Goal: Task Accomplishment & Management: Manage account settings

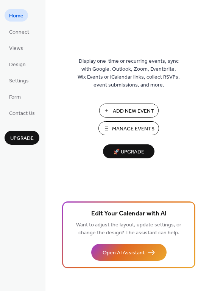
click at [128, 130] on span "Manage Events" at bounding box center [133, 129] width 42 height 8
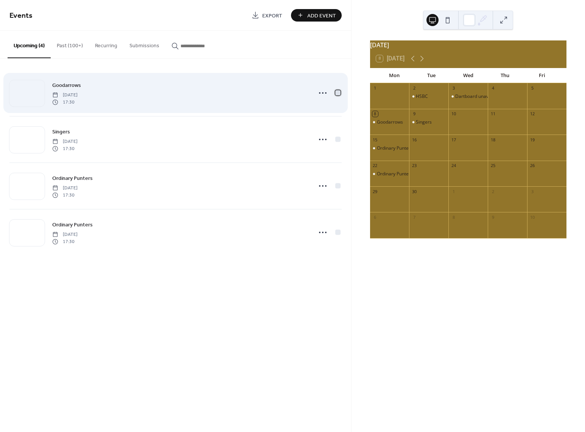
click at [338, 91] on div at bounding box center [337, 92] width 5 height 5
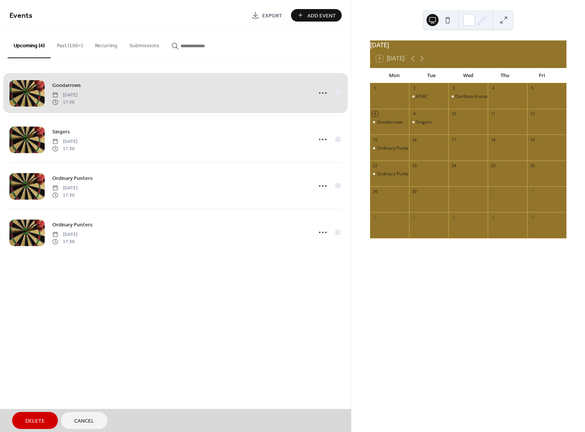
click at [29, 422] on span "Delete" at bounding box center [34, 422] width 19 height 8
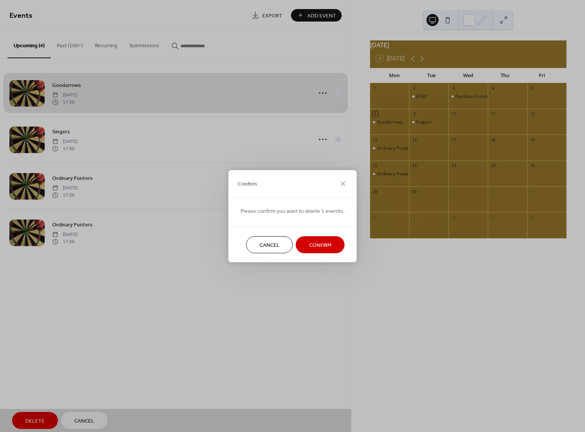
click at [308, 240] on button "Confirm" at bounding box center [320, 244] width 49 height 17
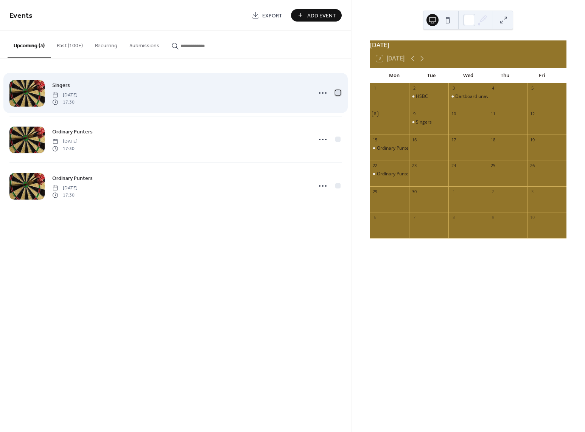
click at [341, 92] on div at bounding box center [338, 93] width 8 height 8
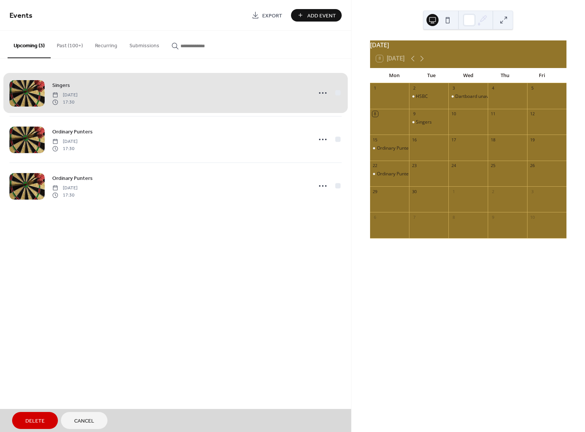
click at [38, 422] on span "Delete" at bounding box center [34, 422] width 19 height 8
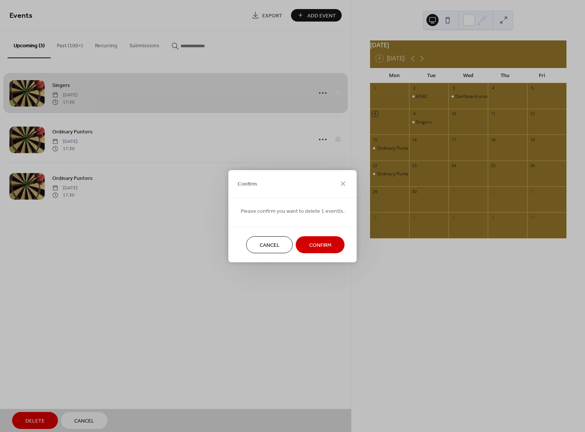
click at [309, 243] on span "Confirm" at bounding box center [320, 245] width 22 height 8
